Goal: Find specific page/section: Locate item on page

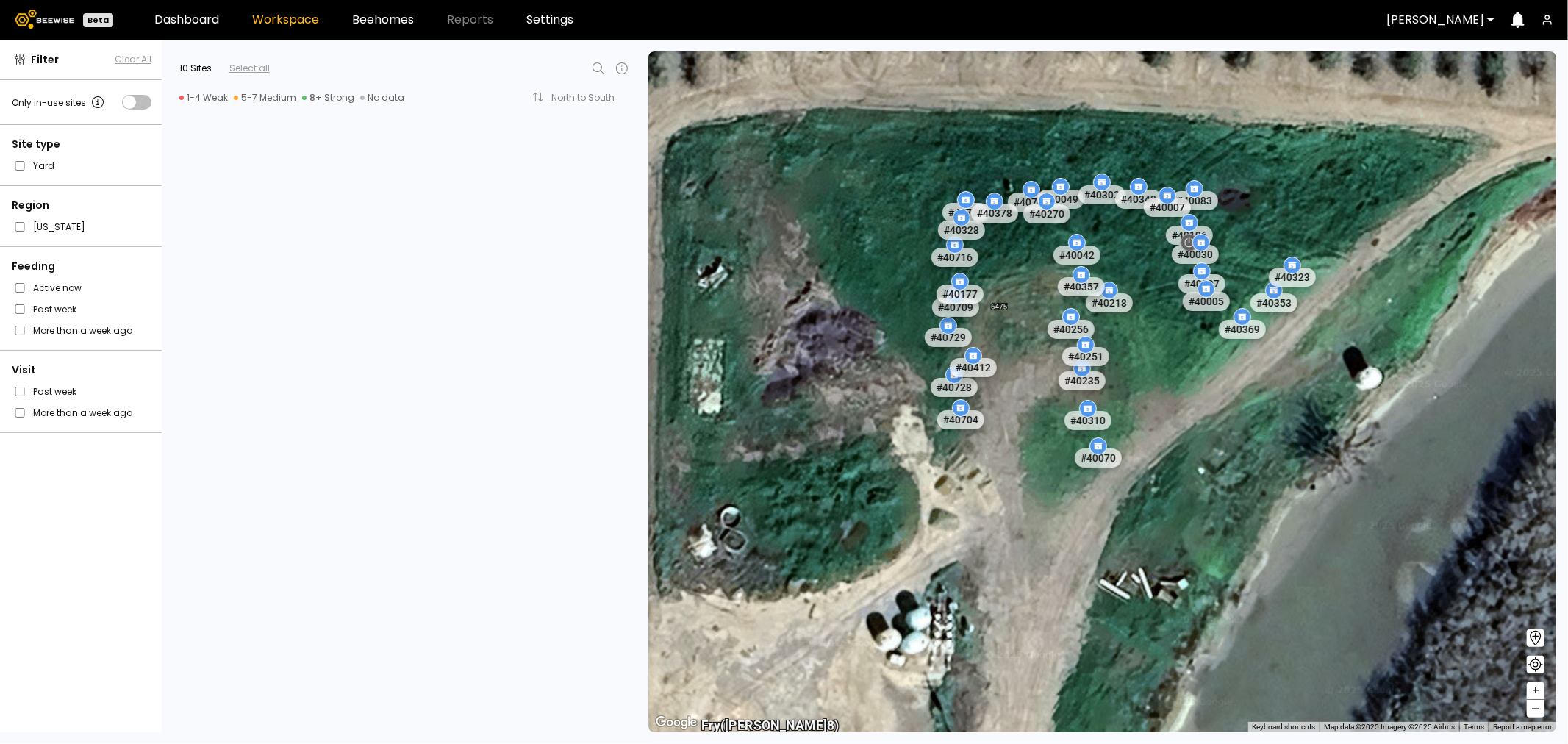
scroll to position [1123, 0]
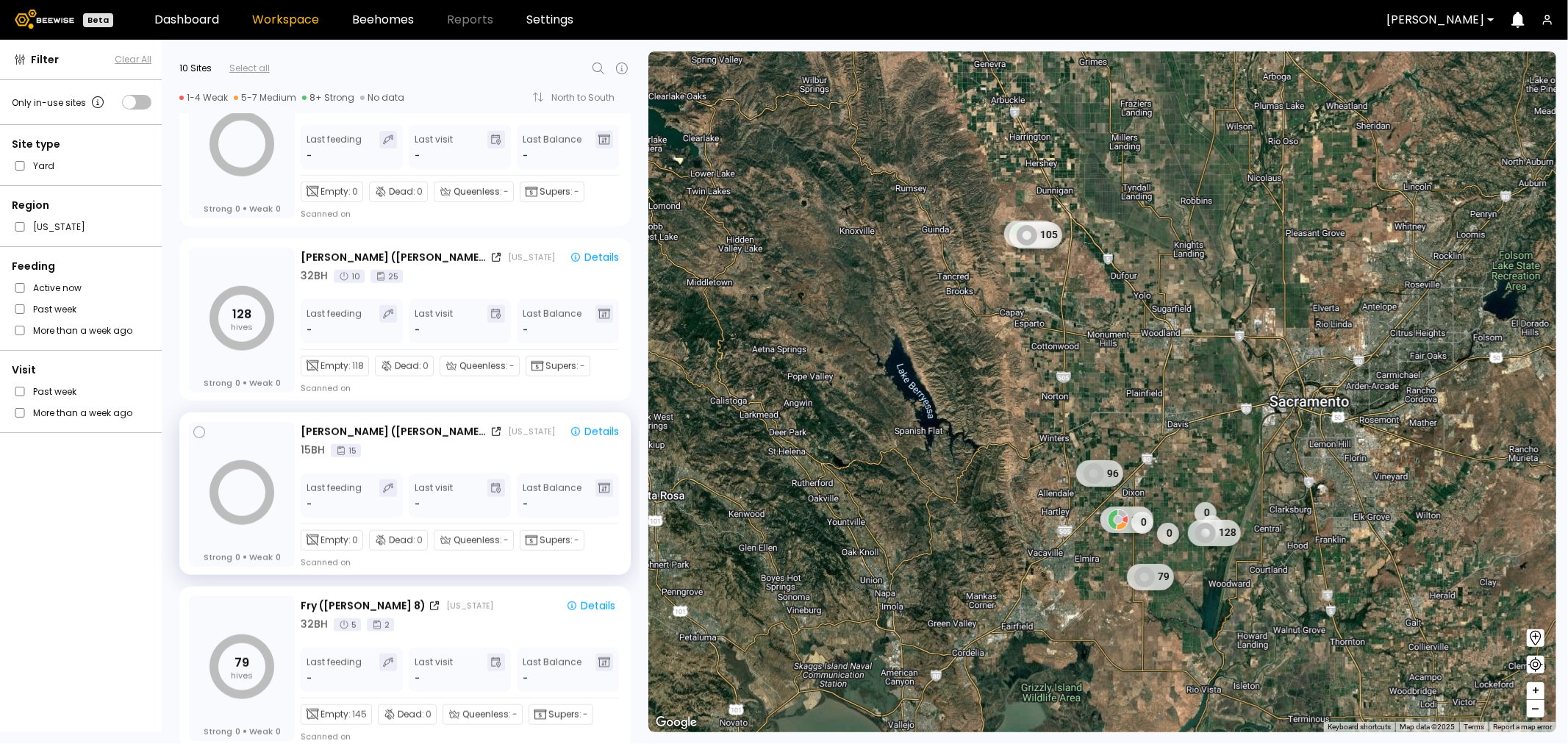
scroll to position [1123, 0]
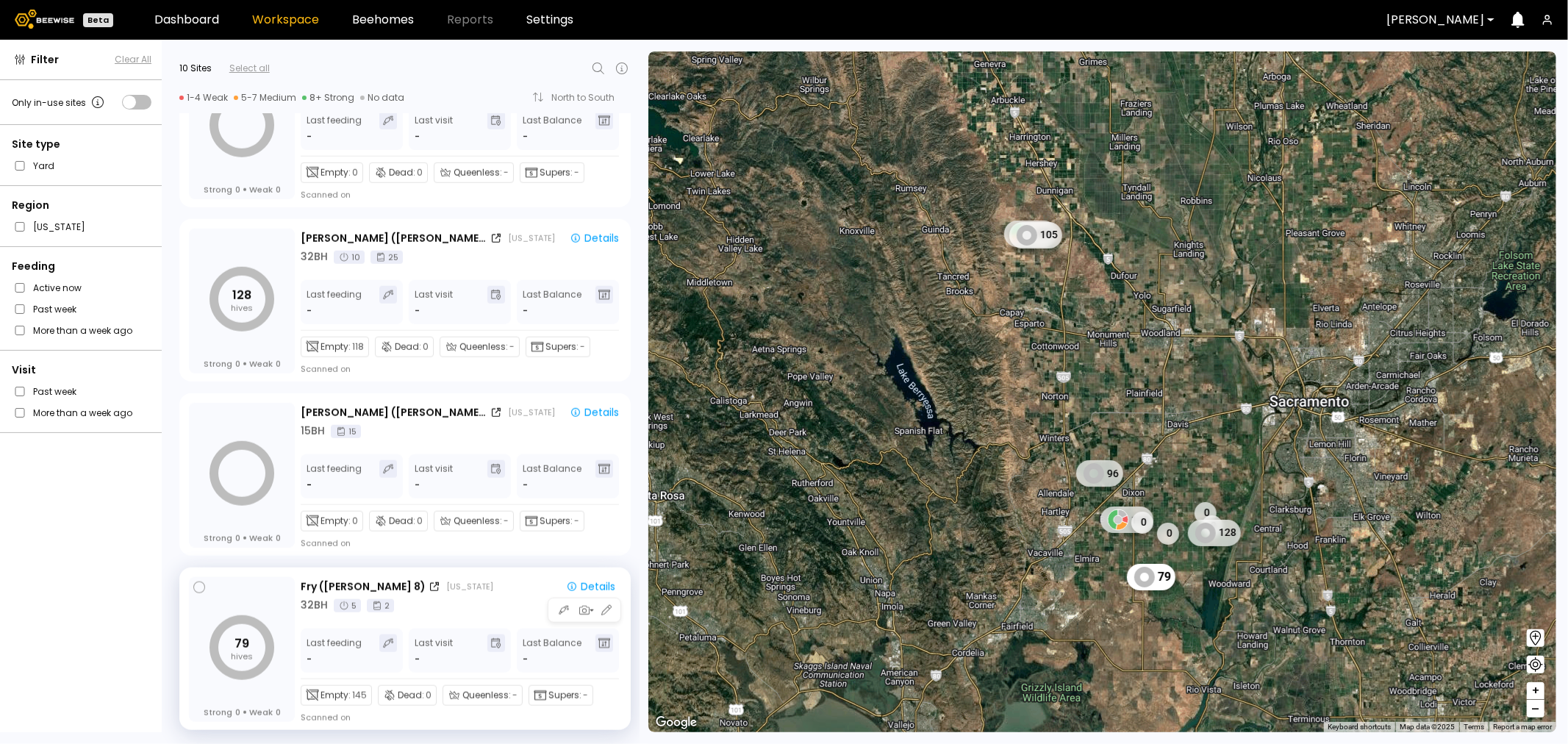
click at [459, 613] on div "Fry (Dixon 8) California Details 32 BH 5 2 Last feeding - Last visit - Last Bal…" at bounding box center [461, 650] width 321 height 146
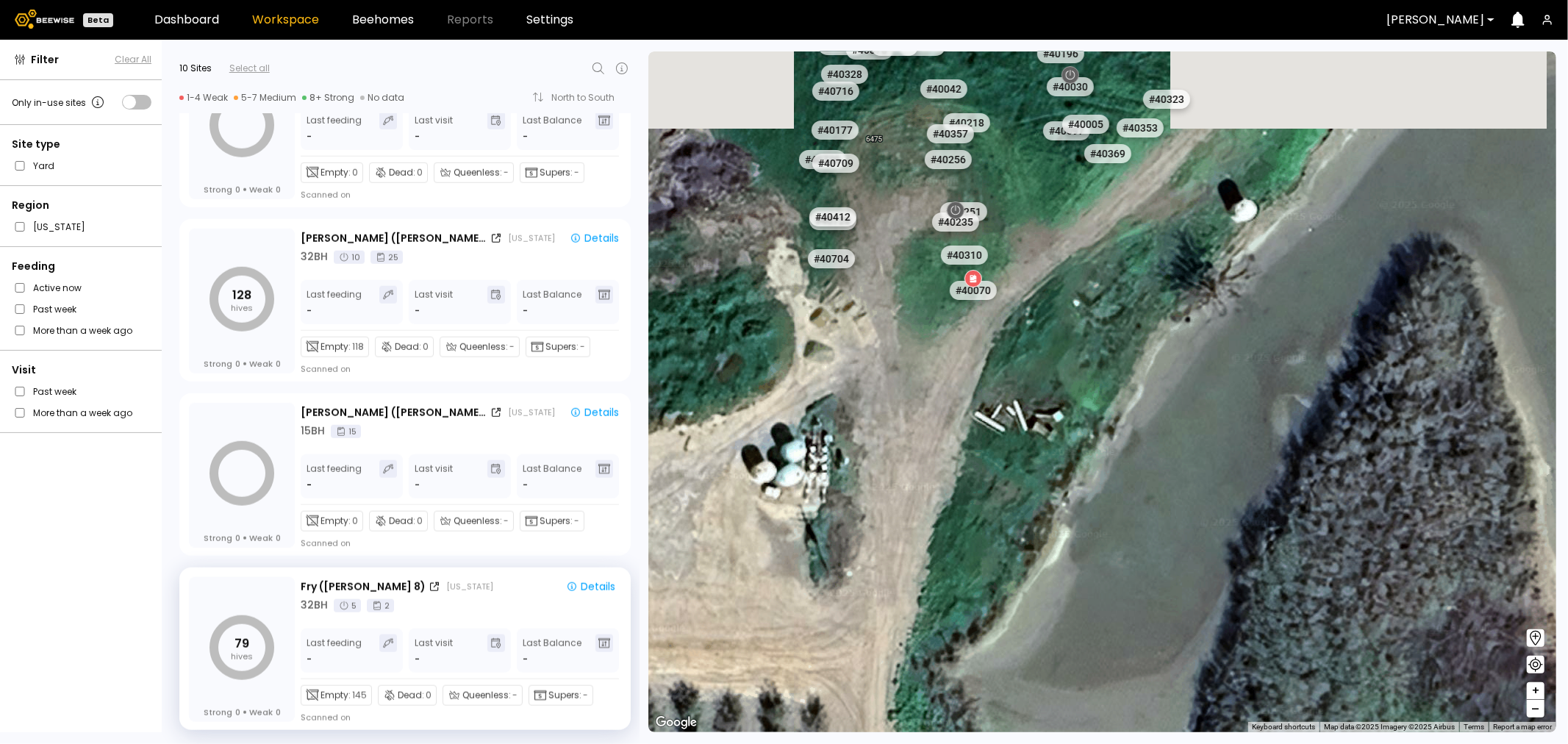
drag, startPoint x: 932, startPoint y: 186, endPoint x: 1033, endPoint y: 516, distance: 345.1
click at [1033, 516] on div "# 41067 # 41104 # 40702 # 40069 # 40113 # 40016 # 40408 # 40071 # 41038 # 41135…" at bounding box center [1102, 392] width 908 height 681
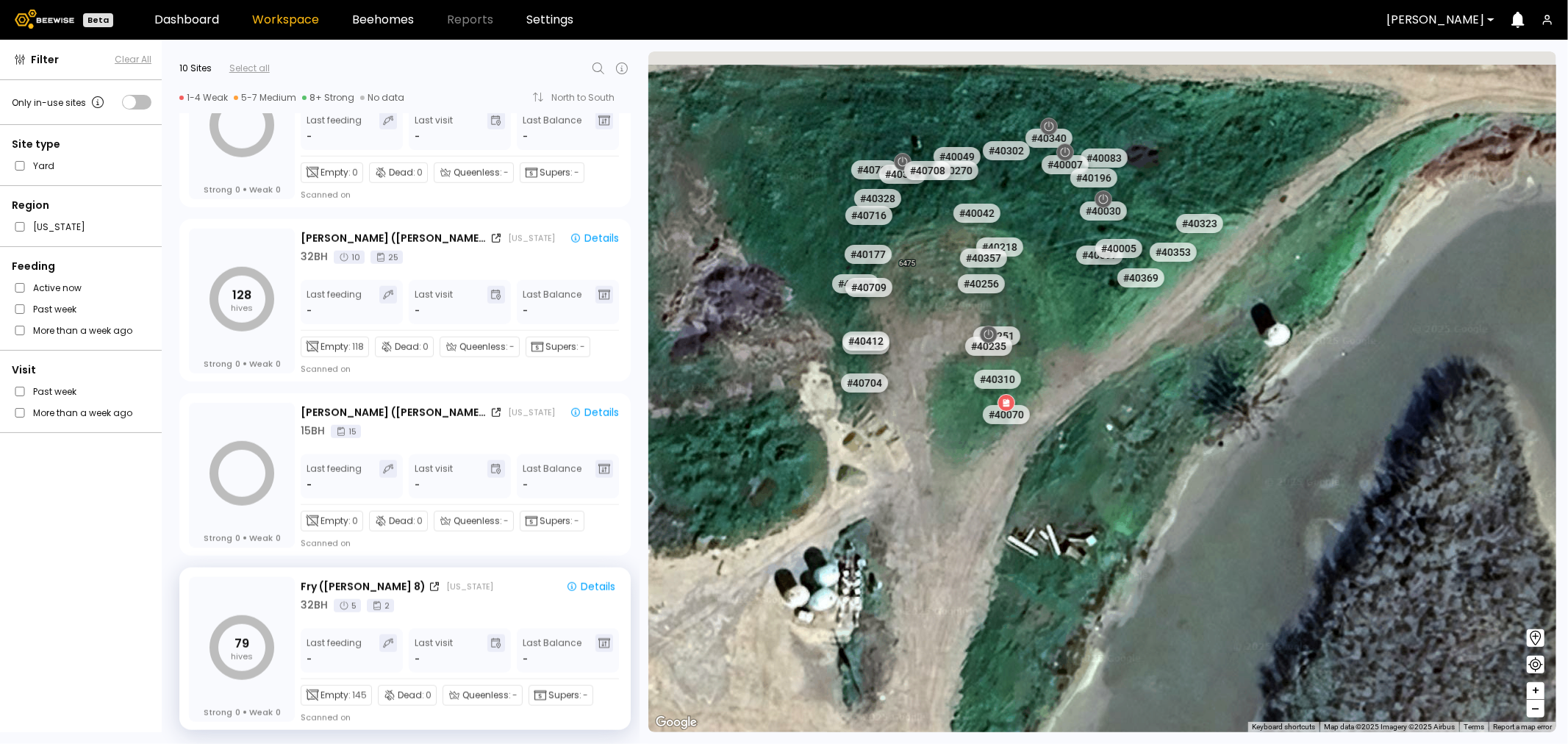
drag, startPoint x: 1058, startPoint y: 250, endPoint x: 1101, endPoint y: 459, distance: 213.4
click at [1101, 459] on div "# 41067 # 41104 # 40702 # 40069 # 40113 # 40016 # 40408 # 40071 # 41038 # 41135…" at bounding box center [1102, 392] width 908 height 681
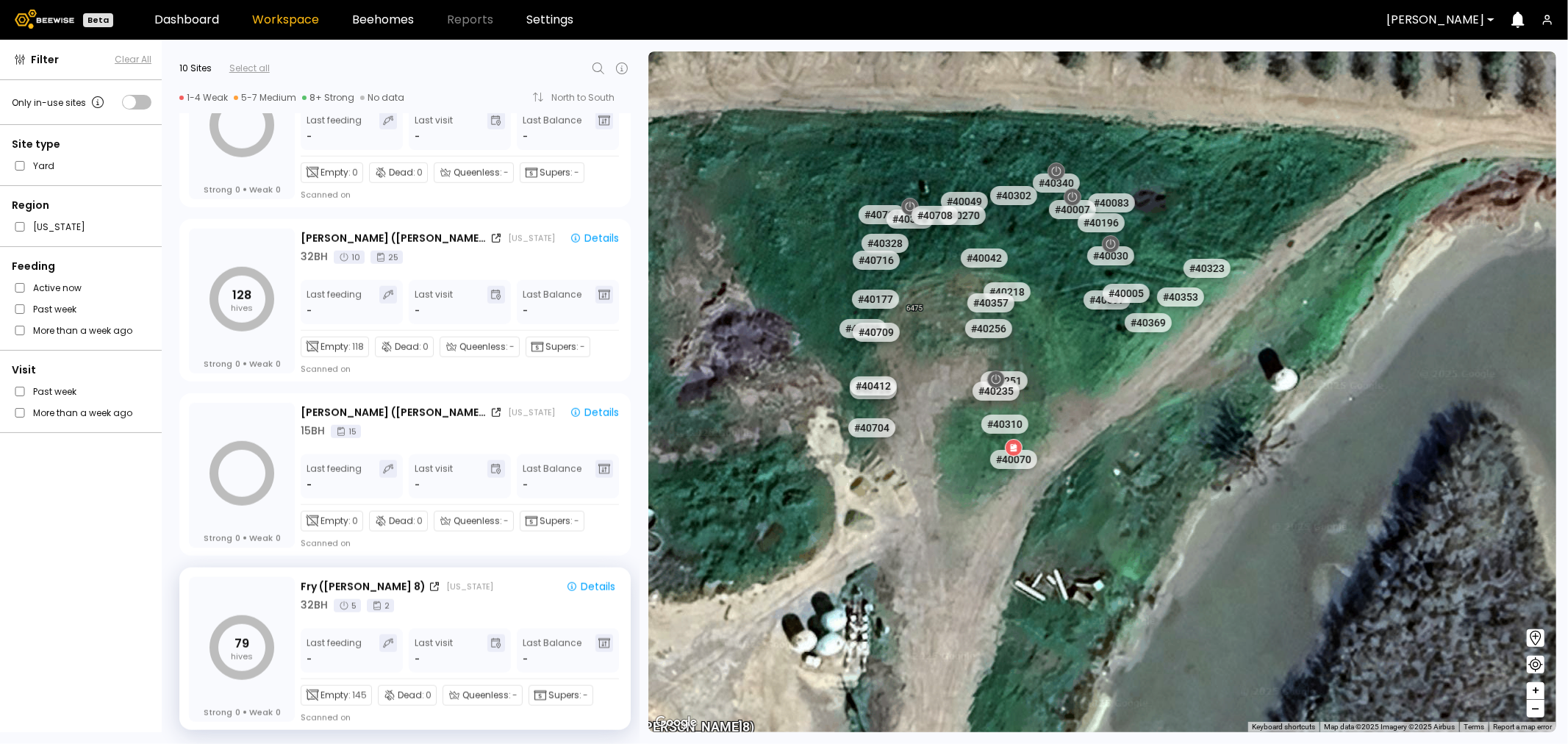
drag, startPoint x: 1093, startPoint y: 360, endPoint x: 1104, endPoint y: 416, distance: 57.1
click at [1104, 416] on div "# 41067 # 41104 # 40702 # 40069 # 40113 # 40016 # 40408 # 40071 # 41038 # 41135…" at bounding box center [1102, 392] width 908 height 681
